Goal: Information Seeking & Learning: Learn about a topic

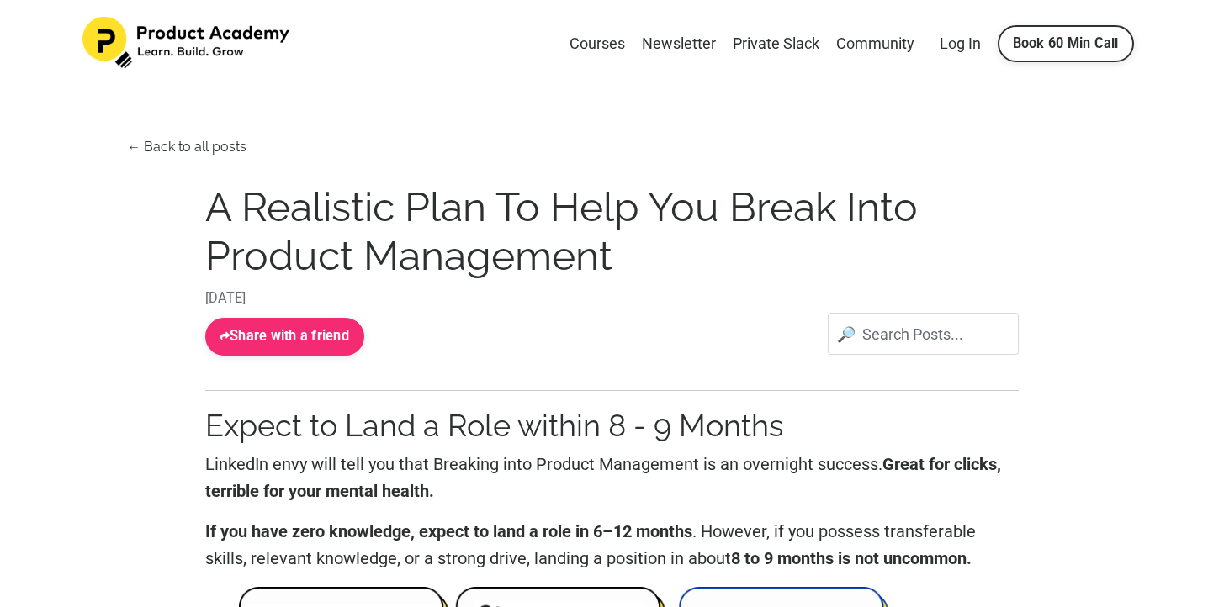
scroll to position [2, 0]
click at [604, 41] on link "Courses" at bounding box center [597, 44] width 56 height 24
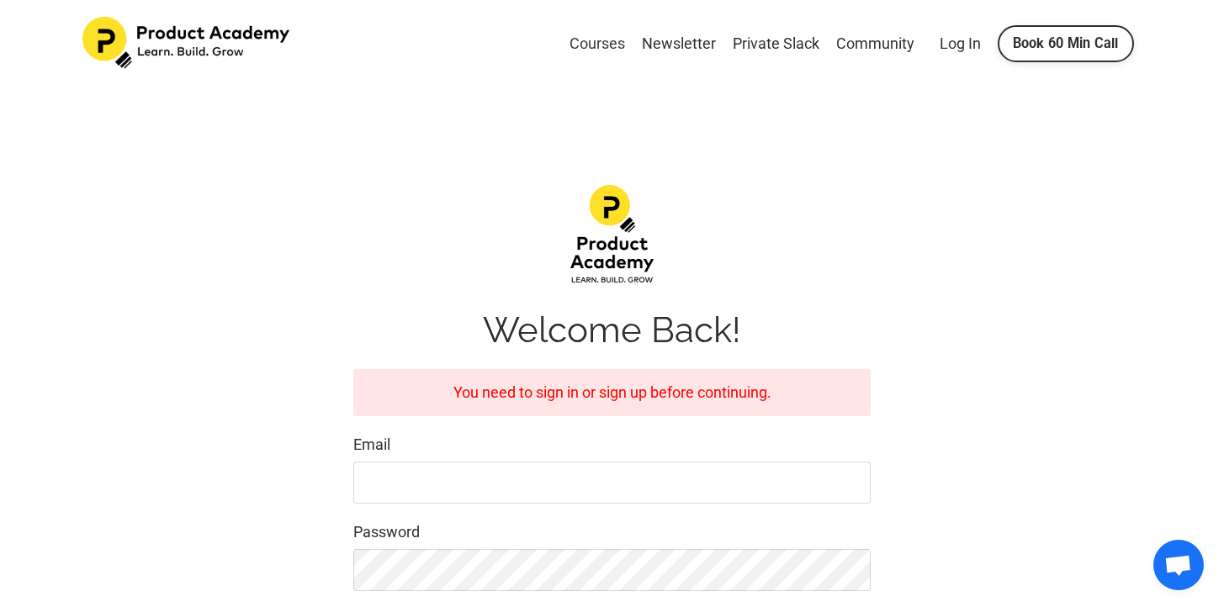
click at [600, 35] on link "Courses" at bounding box center [597, 44] width 56 height 24
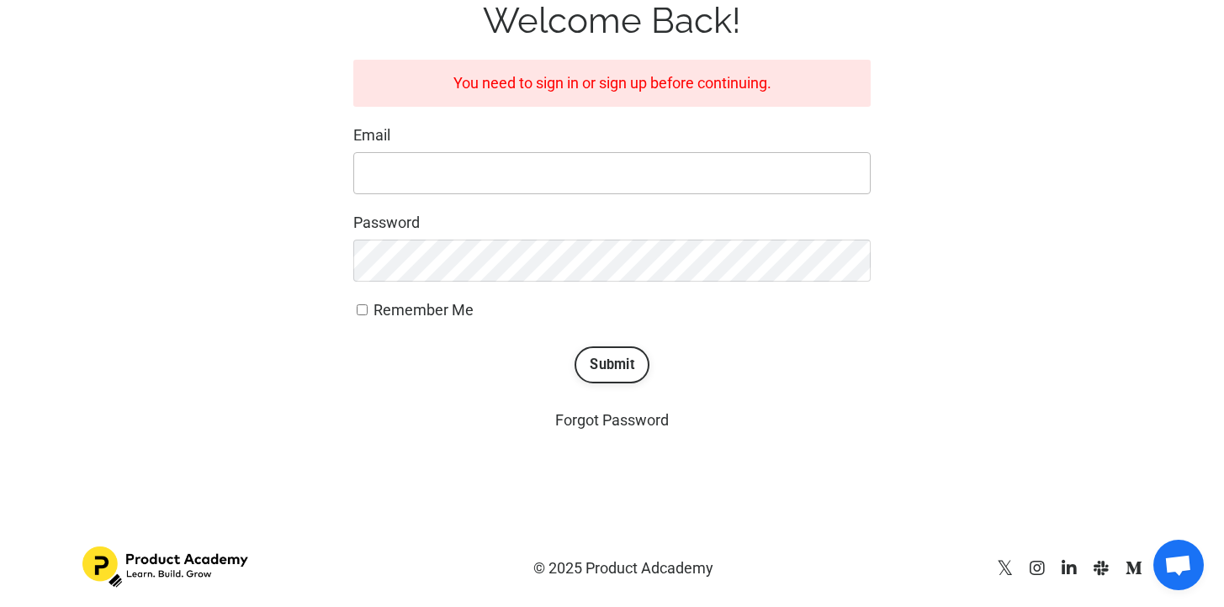
click at [649, 168] on input "Email" at bounding box center [611, 173] width 517 height 42
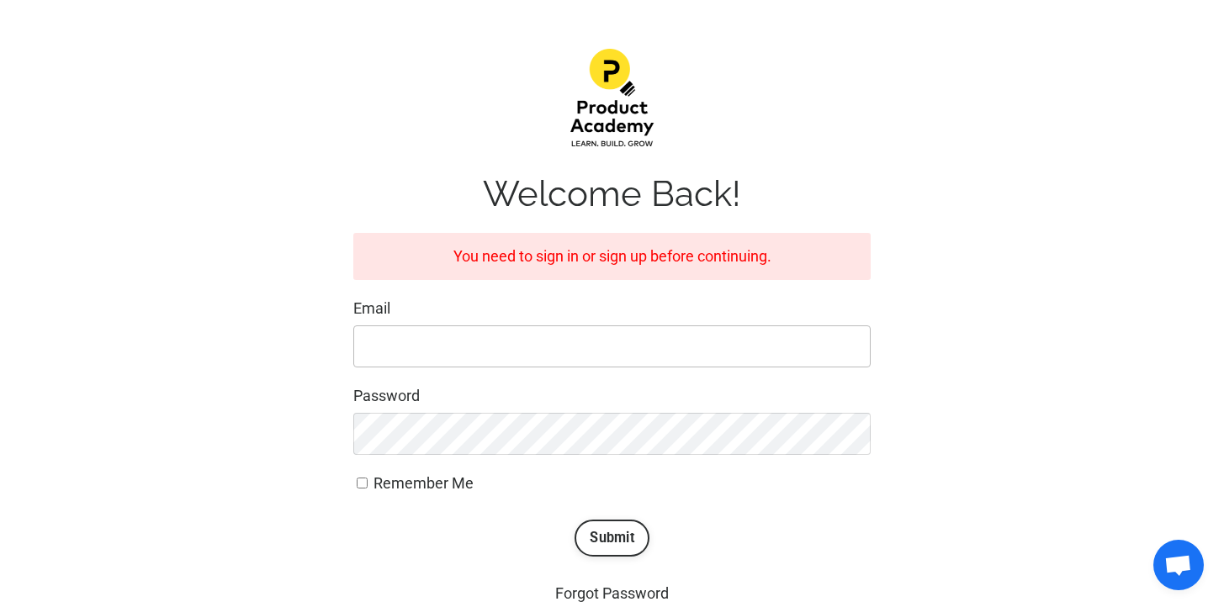
scroll to position [135, 0]
click at [671, 277] on div "You need to sign in or sign up before continuing." at bounding box center [611, 259] width 517 height 48
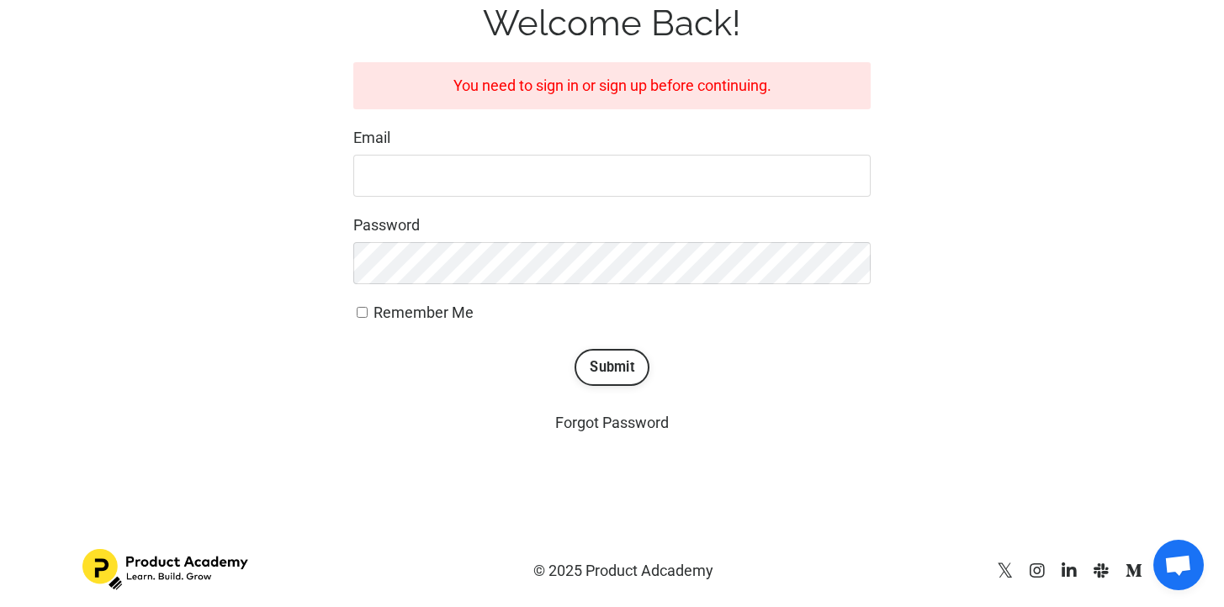
scroll to position [310, 0]
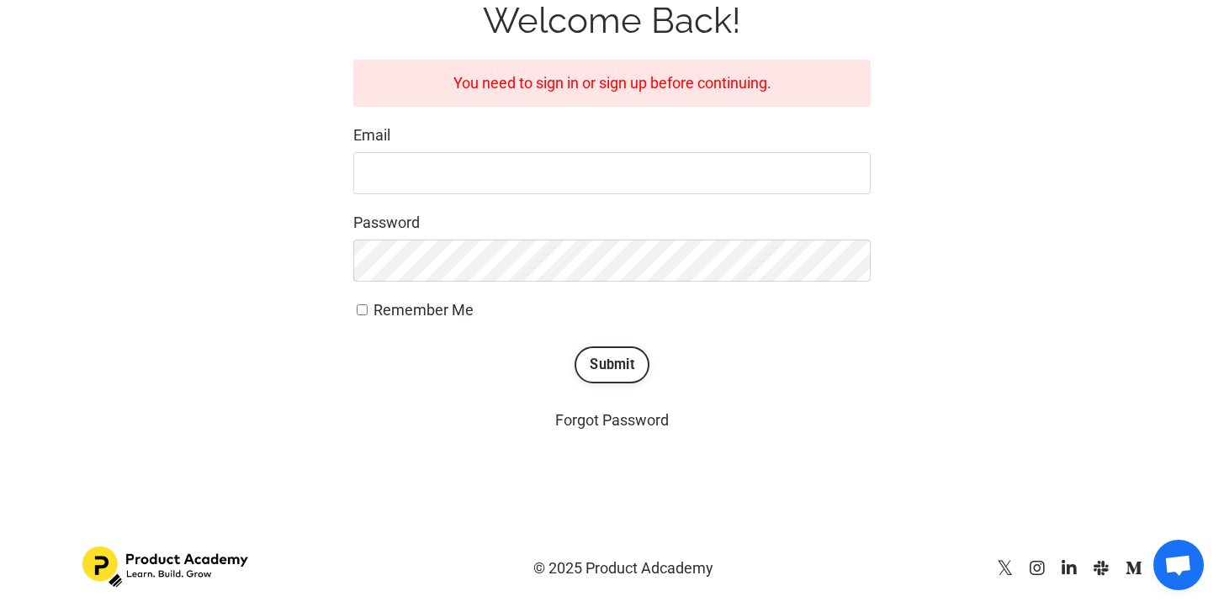
click at [624, 363] on button "Submit" at bounding box center [611, 365] width 75 height 37
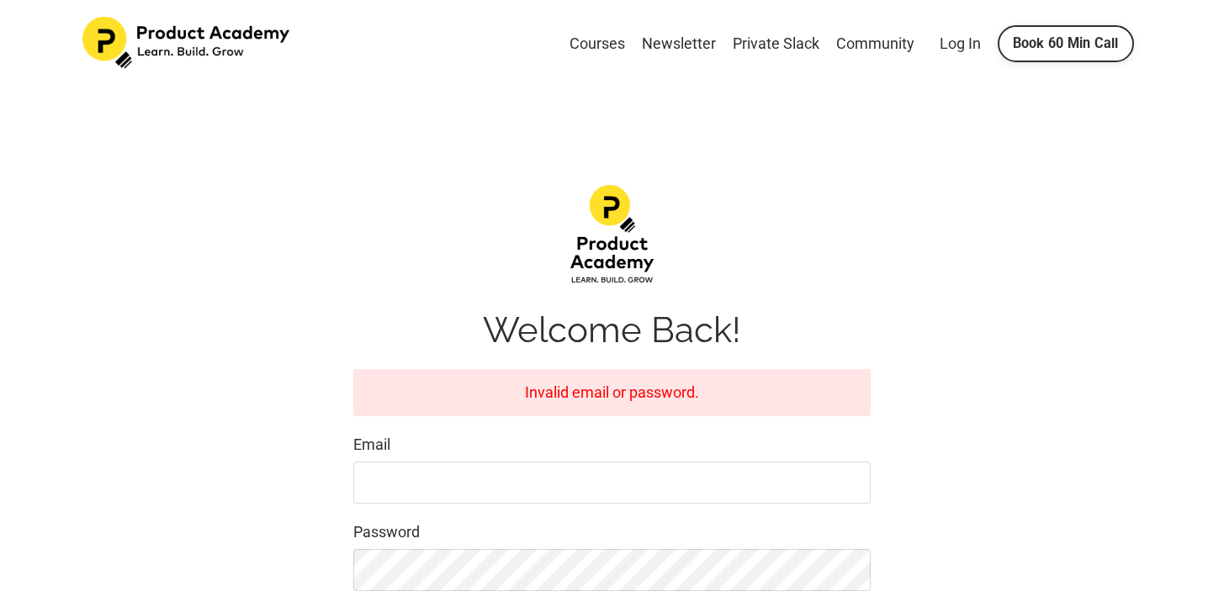
click at [607, 387] on div "Invalid email or password." at bounding box center [611, 393] width 517 height 48
click at [595, 45] on link "Courses" at bounding box center [597, 44] width 56 height 24
click at [953, 30] on div "Courses Newsletter Private Slack Community Log In Book 60 Min Call" at bounding box center [612, 44] width 1127 height 55
click at [952, 56] on div "Courses Newsletter Private Slack Community Log In Book 60 Min Call" at bounding box center [612, 44] width 1127 height 55
click at [953, 49] on link "Log In" at bounding box center [959, 43] width 41 height 18
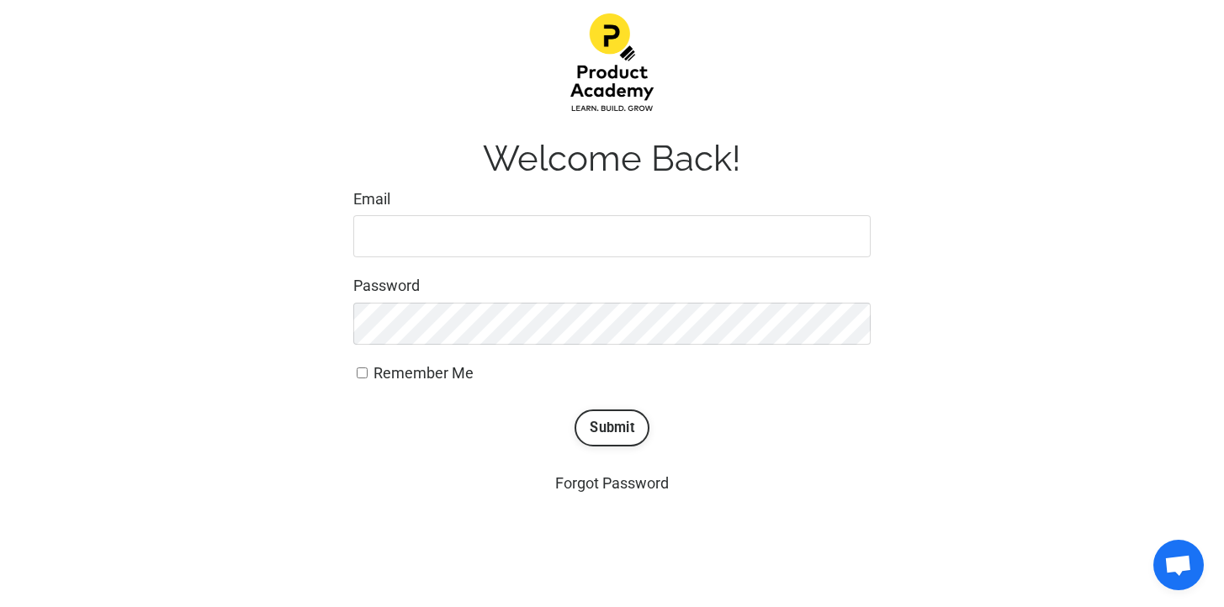
scroll to position [172, 0]
click at [638, 255] on input "Email" at bounding box center [611, 235] width 517 height 42
type input "[EMAIL_ADDRESS][DOMAIN_NAME]"
click at [619, 424] on button "Submit" at bounding box center [611, 427] width 75 height 37
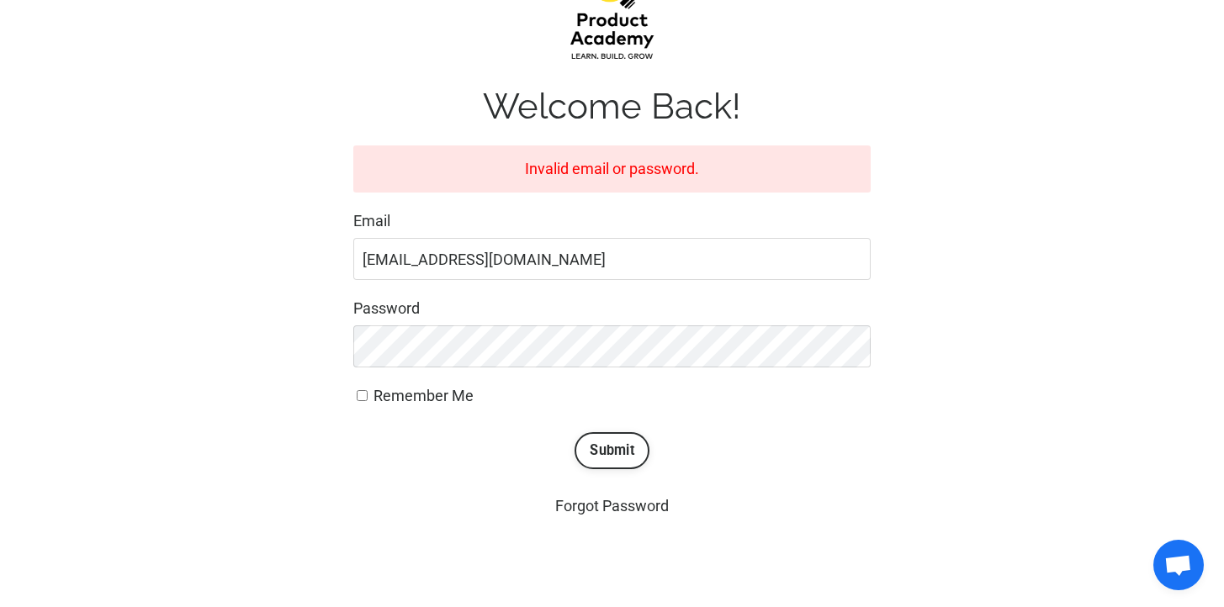
scroll to position [310, 0]
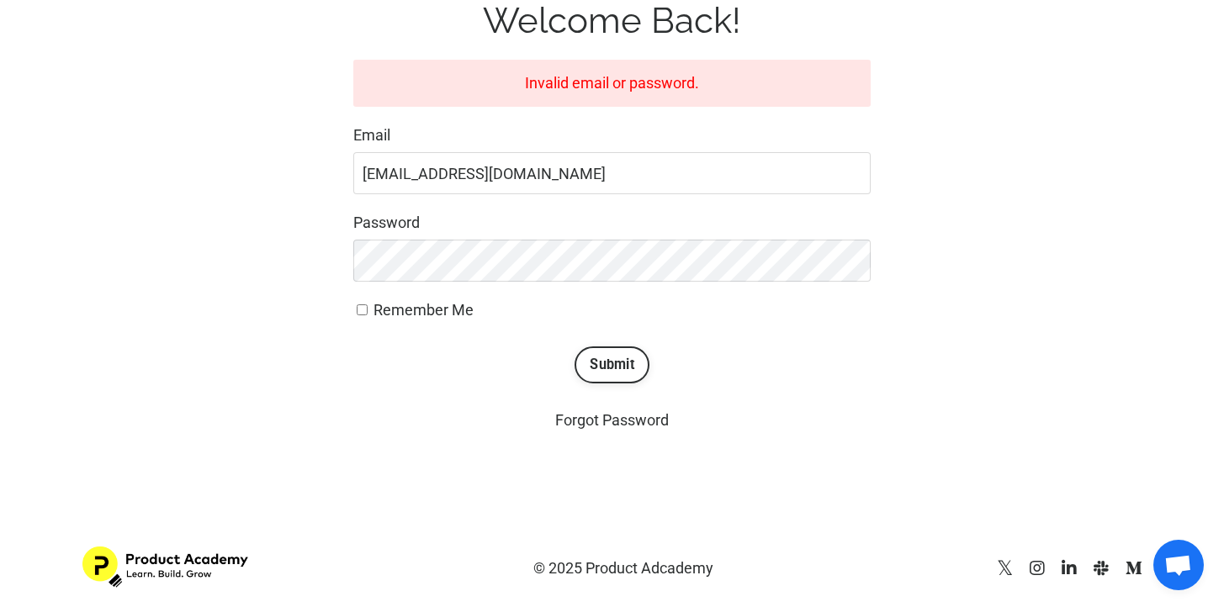
click at [190, 559] on img at bounding box center [166, 567] width 168 height 41
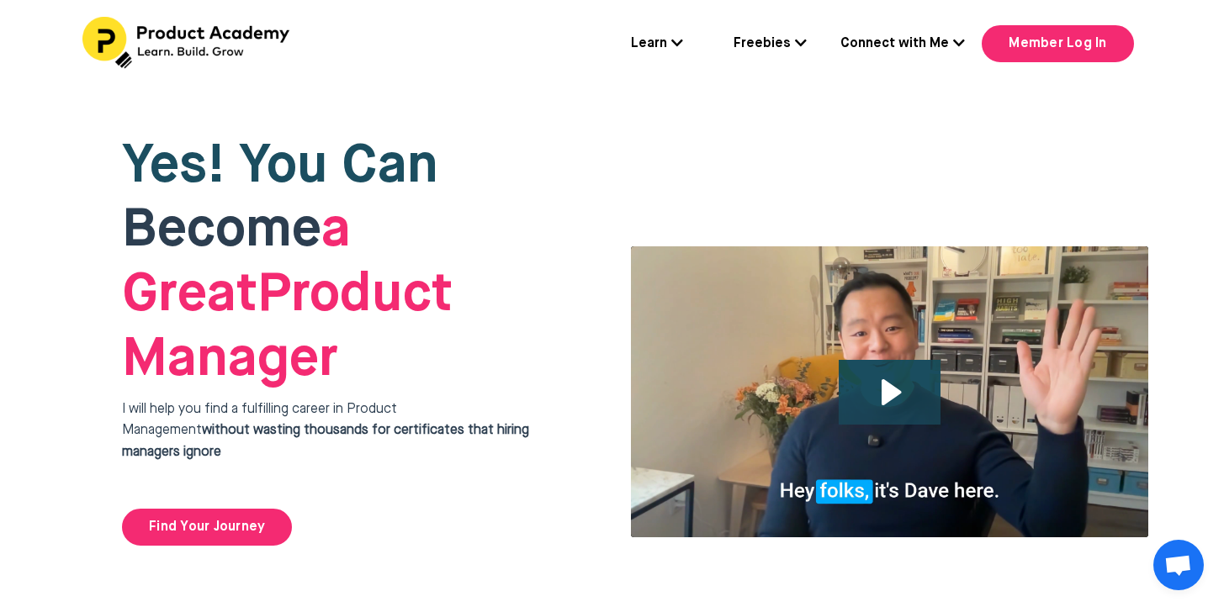
click at [926, 45] on link "Connect with Me" at bounding box center [902, 45] width 124 height 22
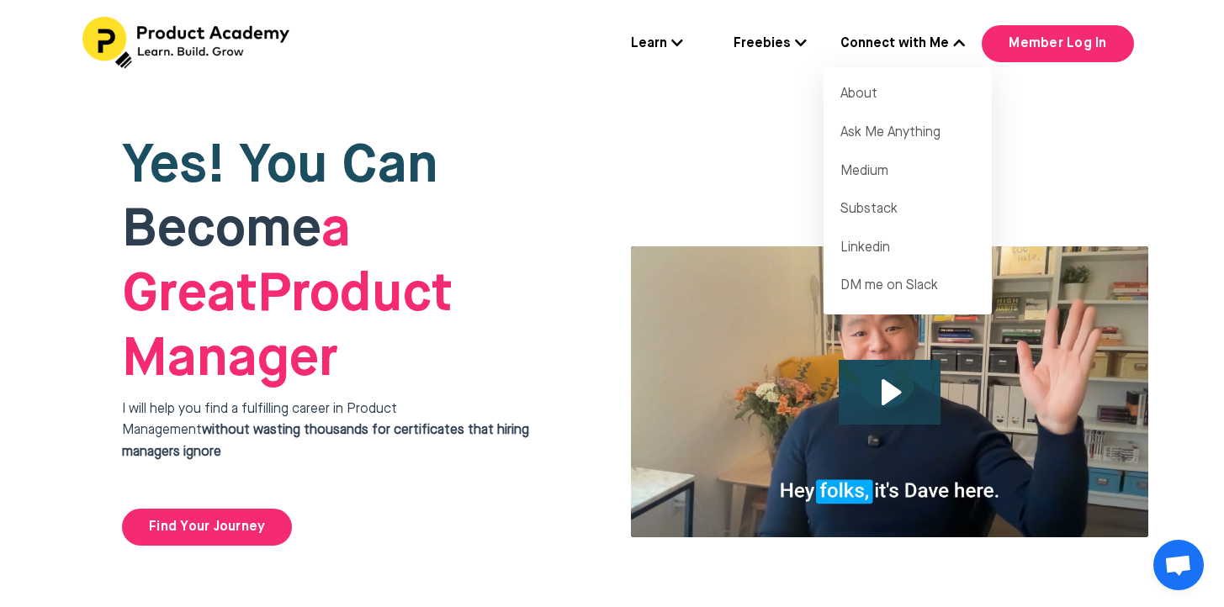
click at [418, 400] on p "I will help you find a fulfilling career in Product Management without wasting …" at bounding box center [347, 443] width 450 height 86
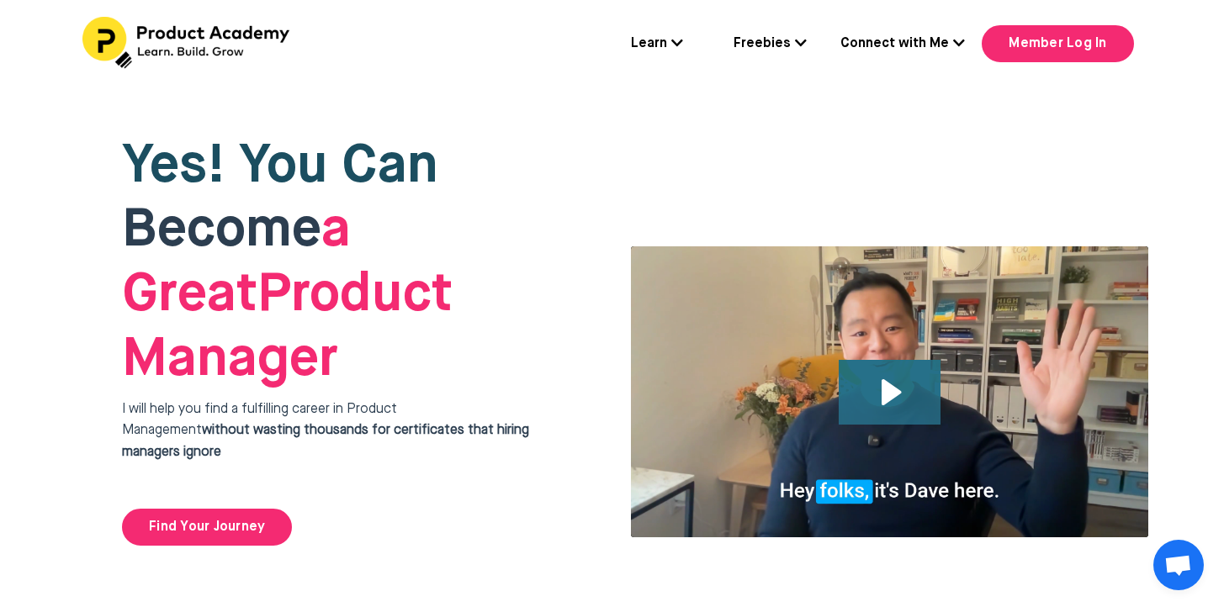
click at [902, 360] on icon "Play Video: file-uploads/sites/127338/video/4ffeae-3e1-a2cd-5ad6-eac528a42_Why_…" at bounding box center [890, 392] width 102 height 65
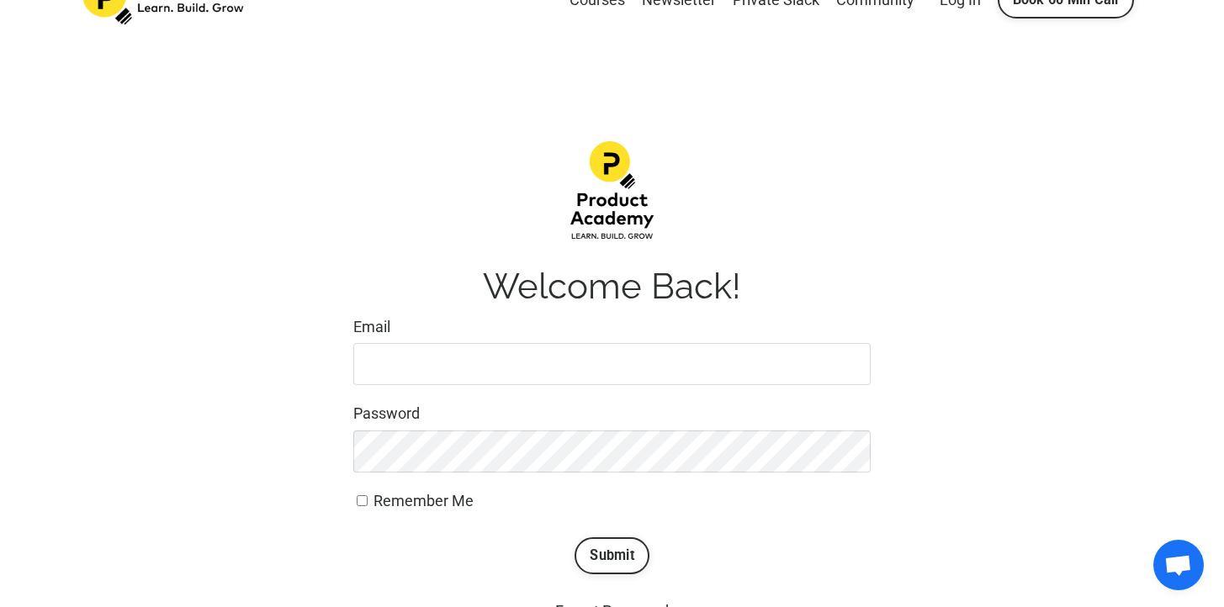
scroll to position [12, 0]
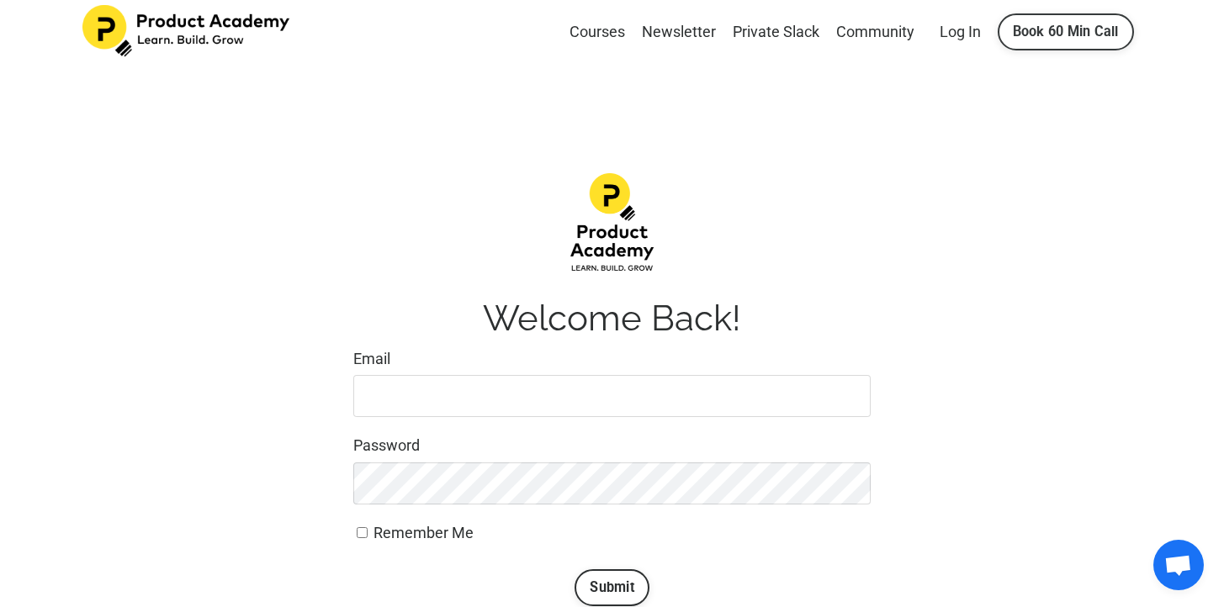
click at [1081, 36] on link "Book 60 Min Call" at bounding box center [1065, 31] width 136 height 37
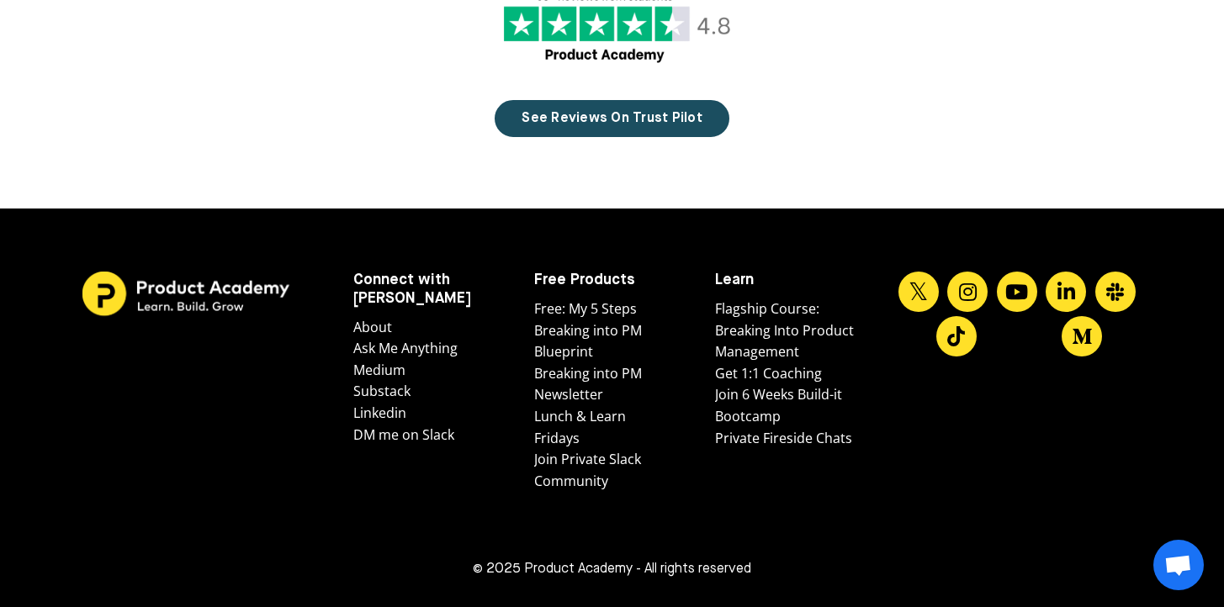
scroll to position [5517, 0]
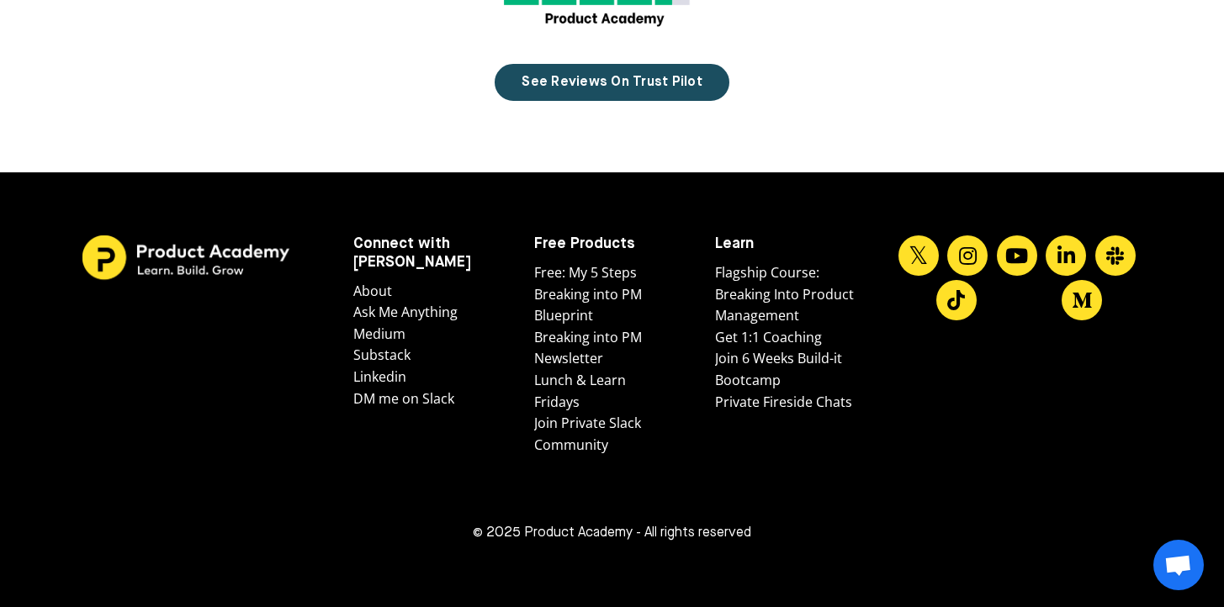
click at [762, 381] on link "Join 6 Weeks Build-it Bootcamp" at bounding box center [784, 369] width 139 height 43
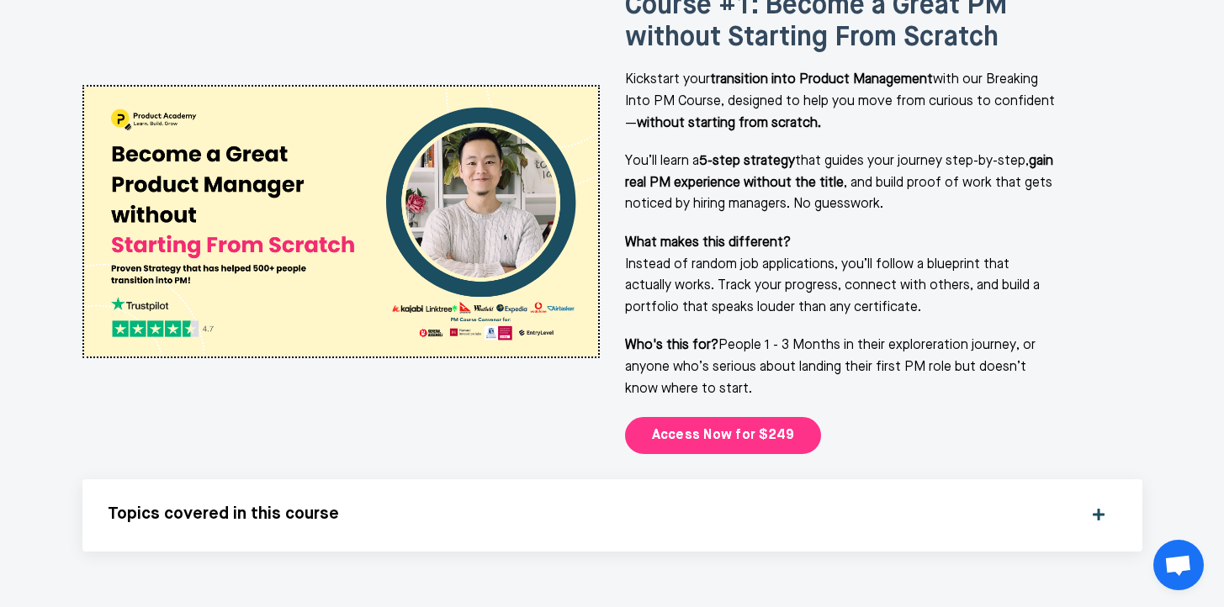
scroll to position [2228, 0]
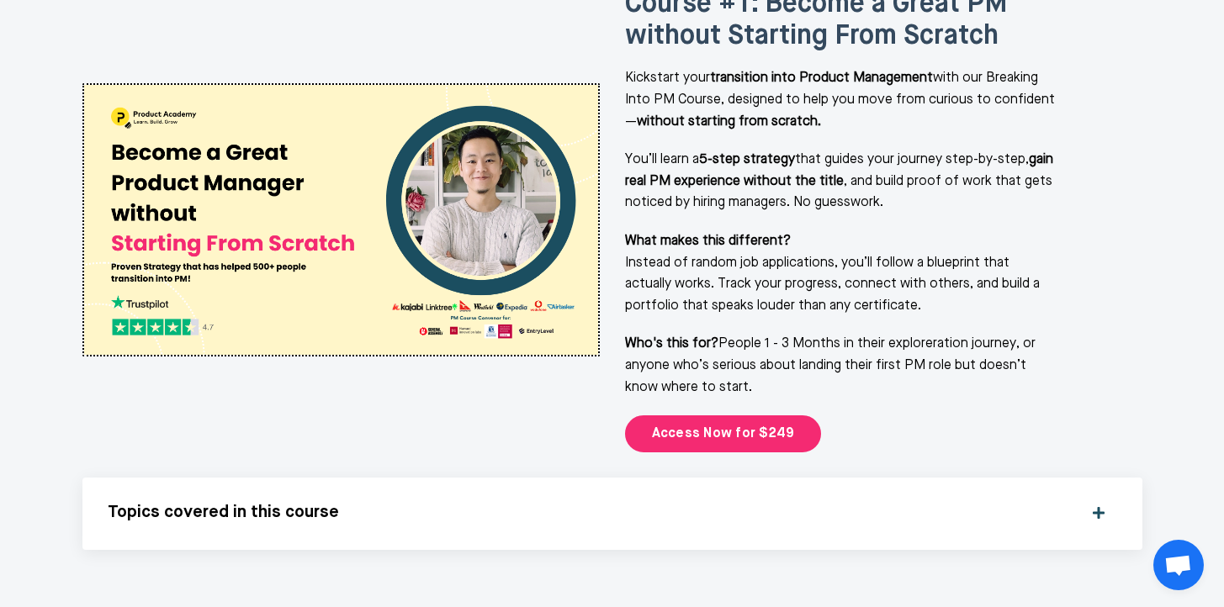
click at [258, 478] on div "Topics covered in this course What’s Covered in This Course Breaking into produ…" at bounding box center [612, 514] width 1060 height 72
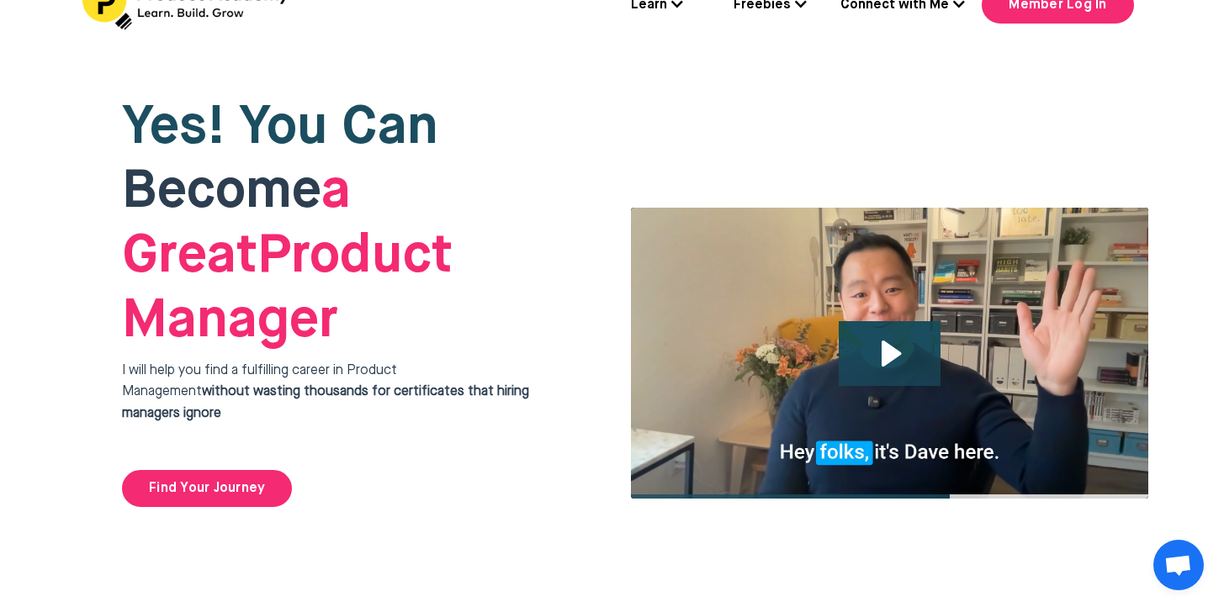
scroll to position [0, 0]
